Goal: Task Accomplishment & Management: Manage account settings

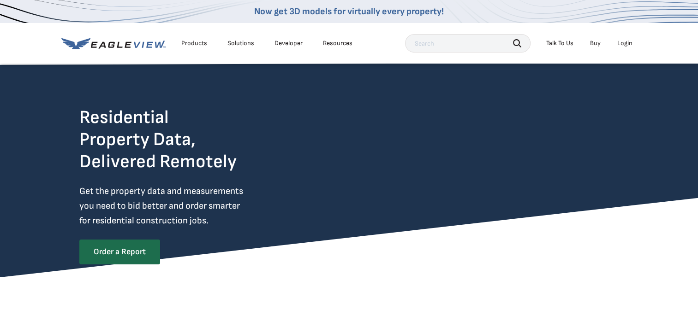
click at [622, 46] on div "Login" at bounding box center [624, 43] width 15 height 8
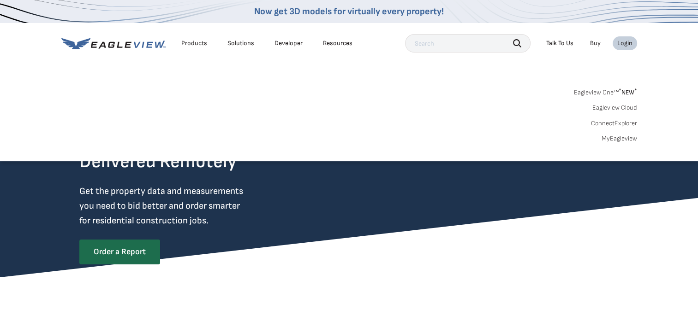
click at [613, 136] on link "MyEagleview" at bounding box center [619, 139] width 36 height 8
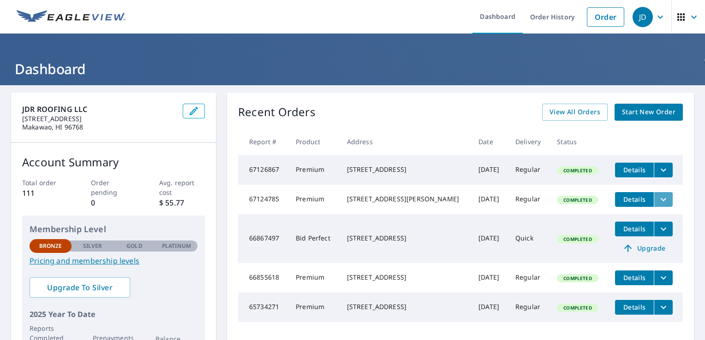
click at [658, 204] on icon "filesDropdownBtn-67124785" at bounding box center [663, 199] width 11 height 11
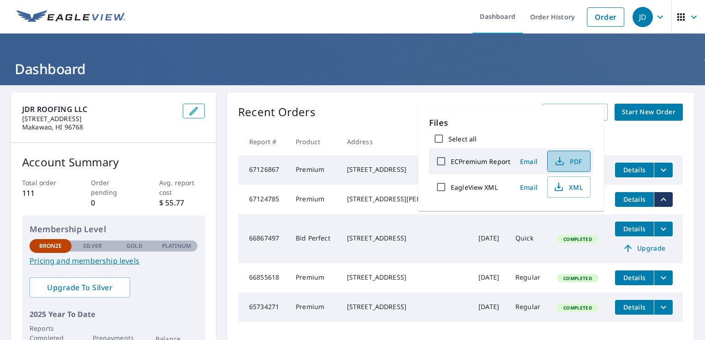
click at [568, 168] on button "PDF" at bounding box center [568, 161] width 43 height 21
